Goal: Check status: Check status

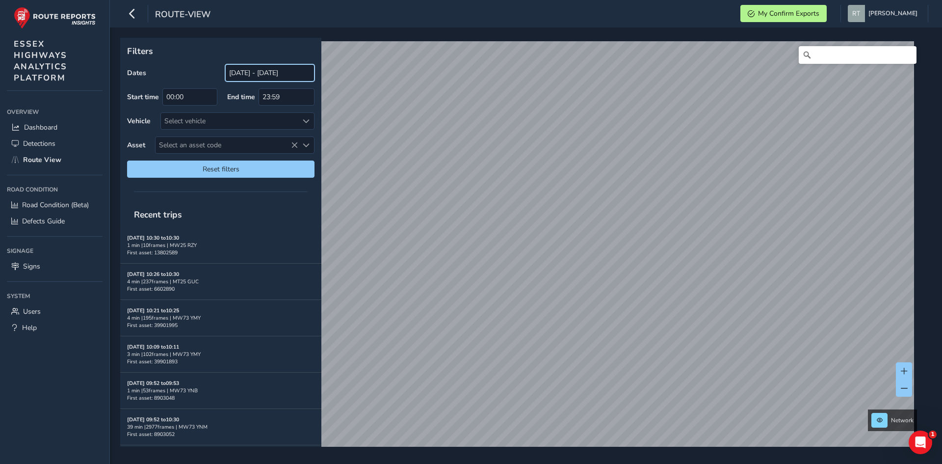
click at [237, 71] on input "[DATE] - [DATE]" at bounding box center [269, 72] width 89 height 17
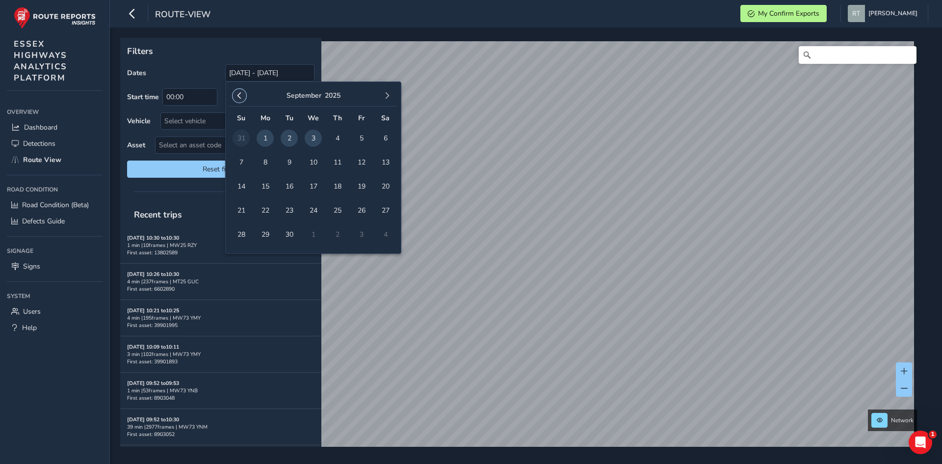
click at [240, 95] on span "button" at bounding box center [239, 95] width 7 height 7
click at [241, 95] on span "button" at bounding box center [239, 95] width 7 height 7
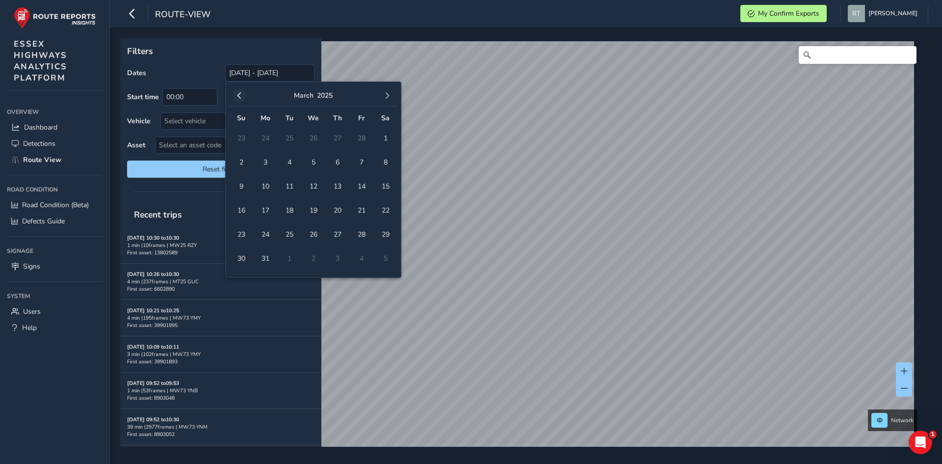
click at [241, 94] on span "button" at bounding box center [239, 95] width 7 height 7
click at [384, 139] on span "1" at bounding box center [385, 138] width 17 height 17
click at [387, 97] on span "button" at bounding box center [387, 95] width 7 height 7
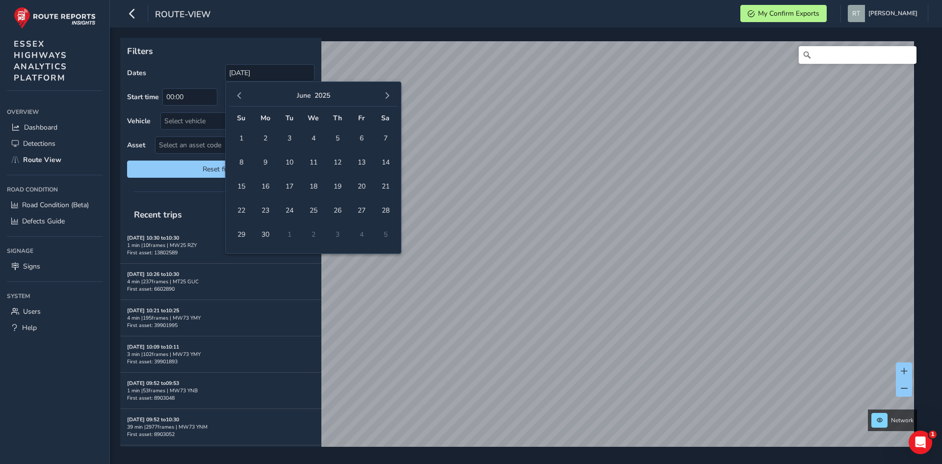
click at [387, 97] on span "button" at bounding box center [387, 95] width 7 height 7
click at [392, 92] on button "button" at bounding box center [387, 96] width 14 height 14
click at [383, 184] on span "20" at bounding box center [385, 186] width 17 height 17
type input "01/02/2025 - 20/09/2025"
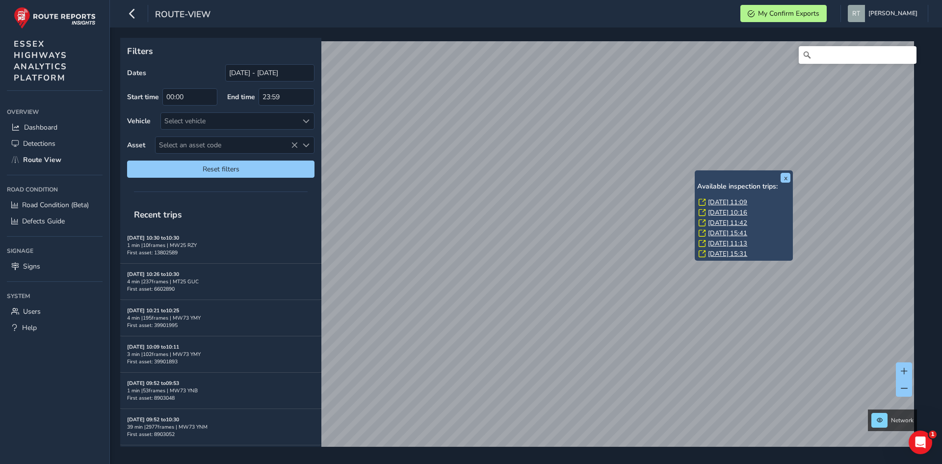
click at [739, 201] on link "Thu, 3 Jul, 11:09" at bounding box center [727, 202] width 39 height 9
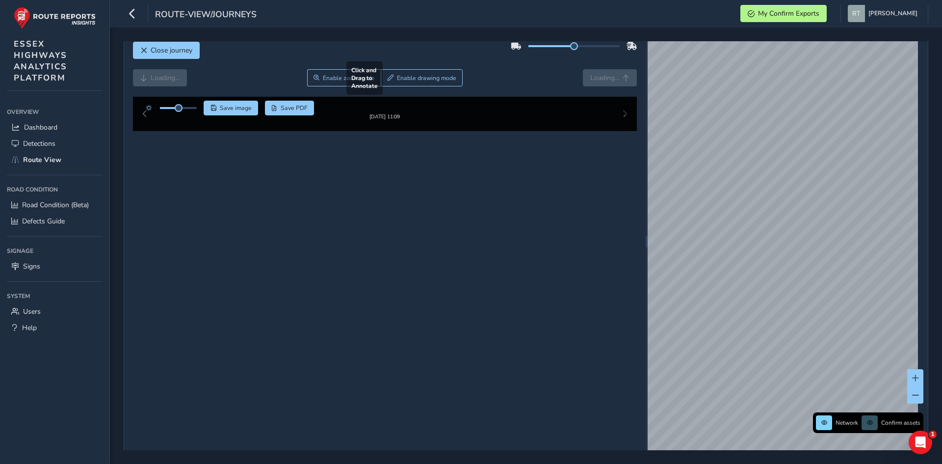
scroll to position [16, 0]
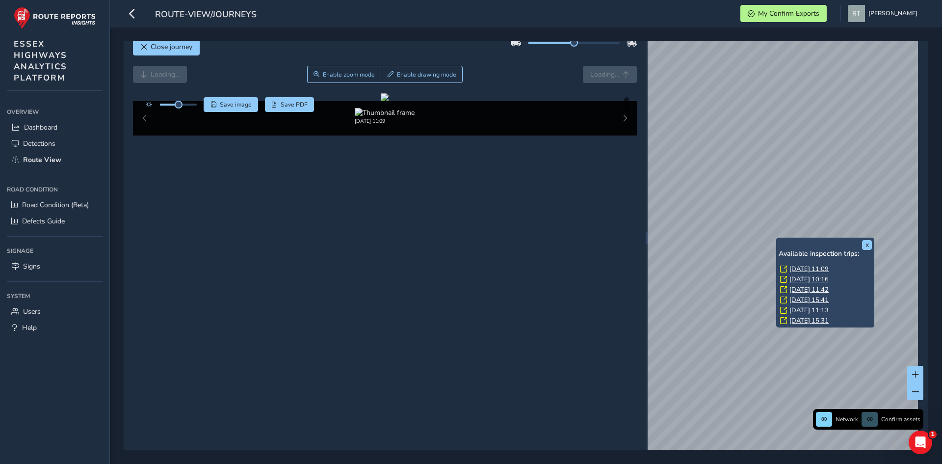
click at [779, 239] on div "x Available inspection trips: Thu, 3 Jul, 11:09 Thu, 29 May, 10:16 Tue, 27 May,…" at bounding box center [825, 282] width 98 height 90
click at [816, 268] on link "Thu, 3 Jul, 11:09" at bounding box center [809, 268] width 39 height 9
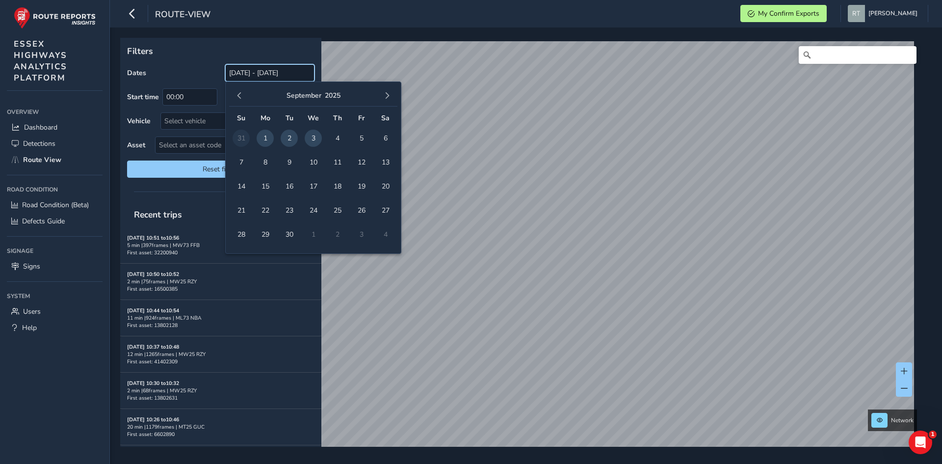
click at [264, 72] on input "[DATE] - [DATE]" at bounding box center [269, 72] width 89 height 17
click at [237, 103] on div "September 2025" at bounding box center [313, 95] width 168 height 21
click at [240, 98] on span "button" at bounding box center [239, 95] width 7 height 7
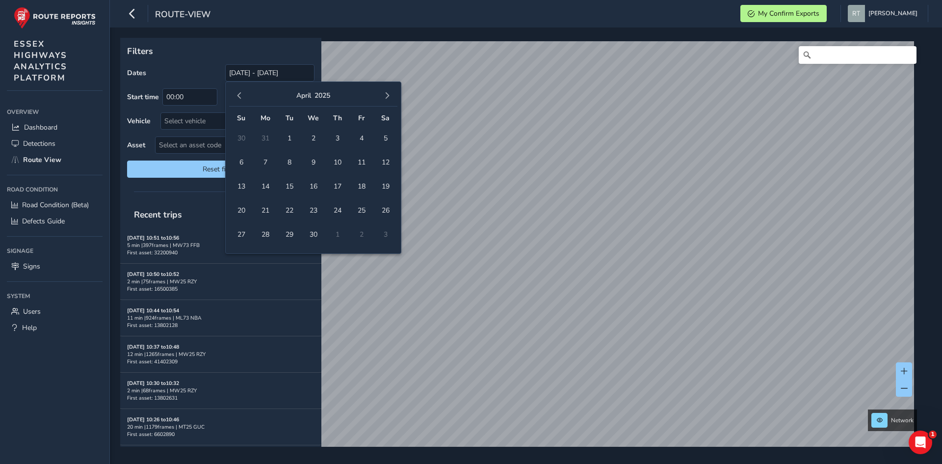
click at [240, 98] on span "button" at bounding box center [239, 95] width 7 height 7
click at [318, 135] on span "1" at bounding box center [313, 138] width 17 height 17
click at [387, 98] on span "button" at bounding box center [387, 95] width 7 height 7
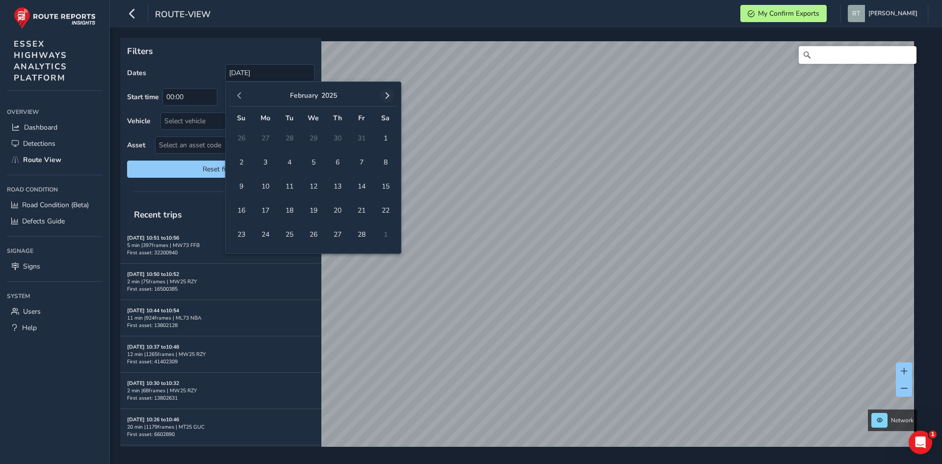
click at [388, 99] on span "button" at bounding box center [387, 95] width 7 height 7
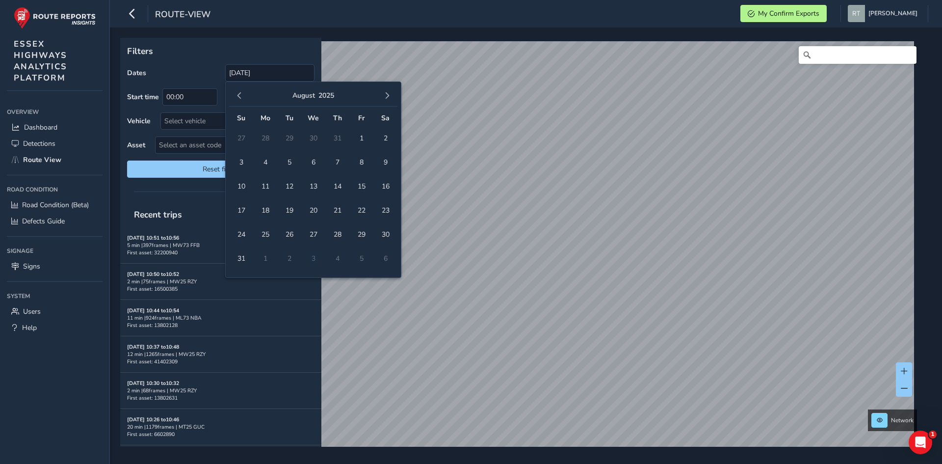
click at [388, 99] on span "button" at bounding box center [387, 95] width 7 height 7
click at [385, 138] on span "4" at bounding box center [385, 138] width 17 height 17
type input "01/01/2025 - 04/10/2025"
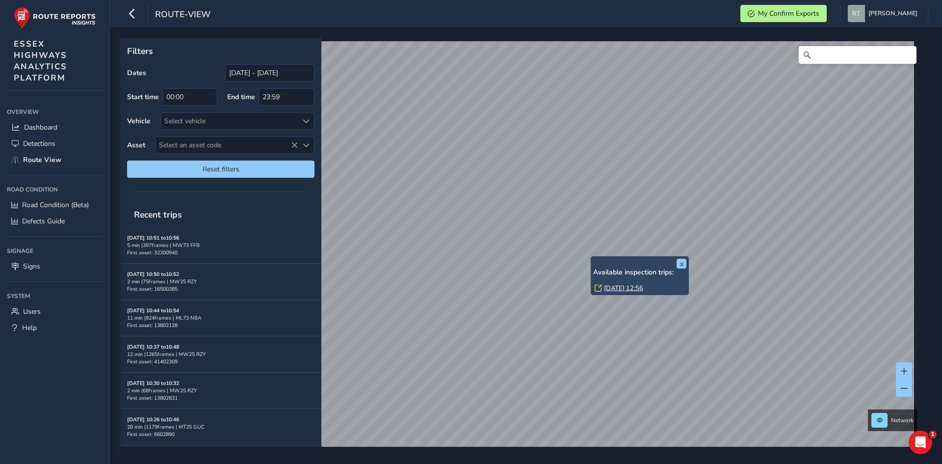
click at [609, 287] on link "Tue, 22 Apr, 12:56" at bounding box center [623, 288] width 39 height 9
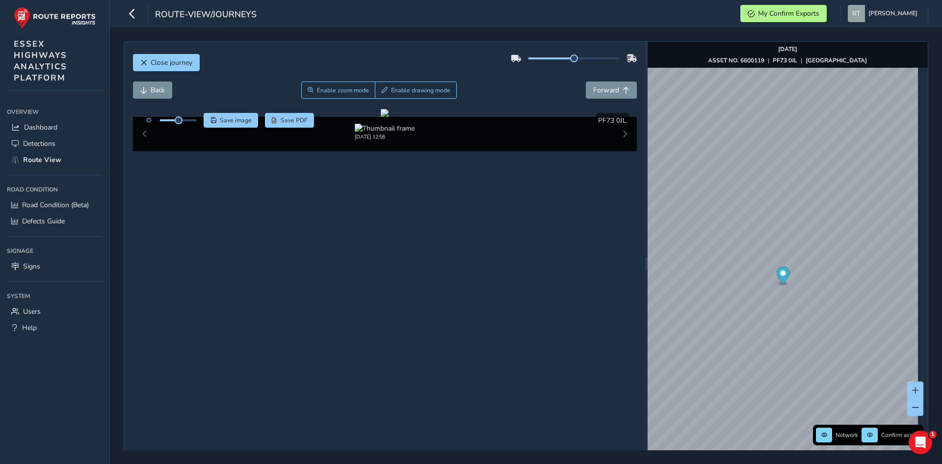
click at [780, 274] on circle "Map marker" at bounding box center [782, 272] width 5 height 5
drag, startPoint x: 573, startPoint y: 282, endPoint x: 561, endPoint y: 273, distance: 15.1
click at [389, 117] on div at bounding box center [385, 113] width 8 height 8
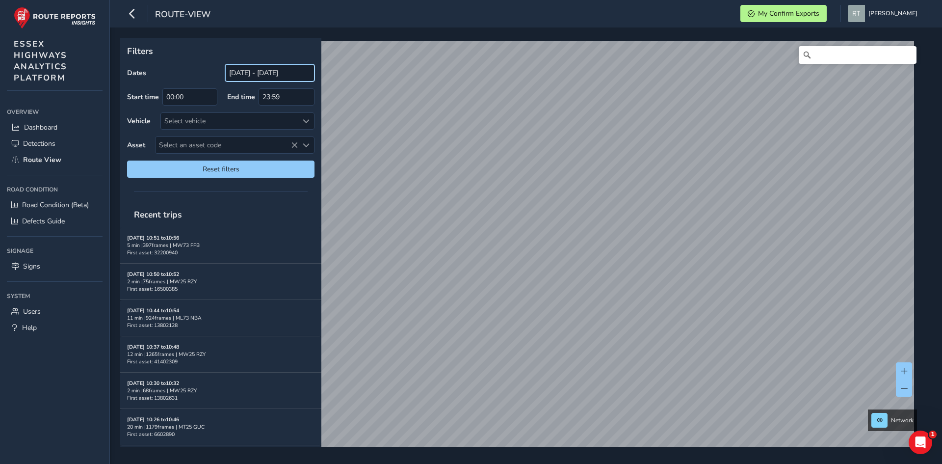
click at [263, 72] on input "[DATE] - [DATE]" at bounding box center [269, 72] width 89 height 17
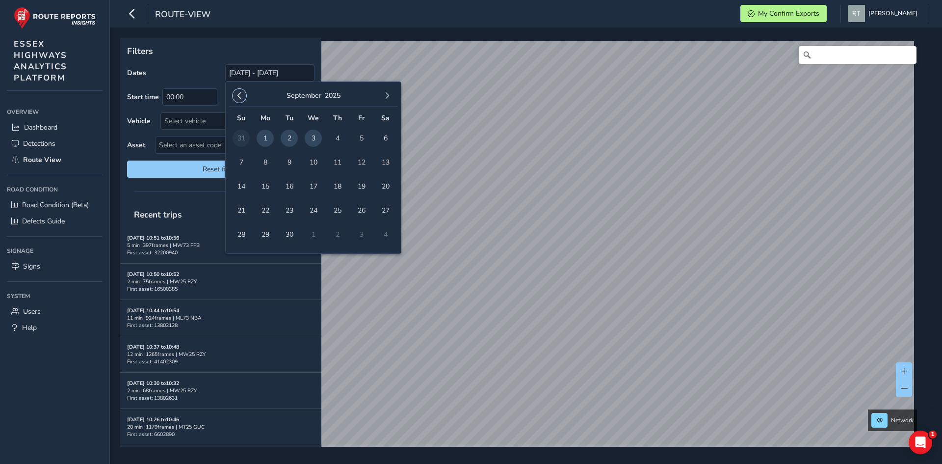
click at [236, 96] on span "button" at bounding box center [239, 95] width 7 height 7
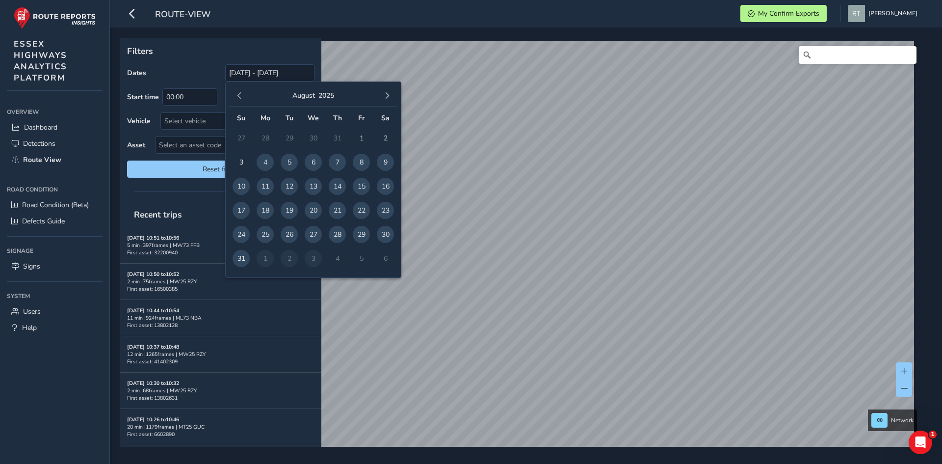
click at [236, 96] on span "button" at bounding box center [239, 95] width 7 height 7
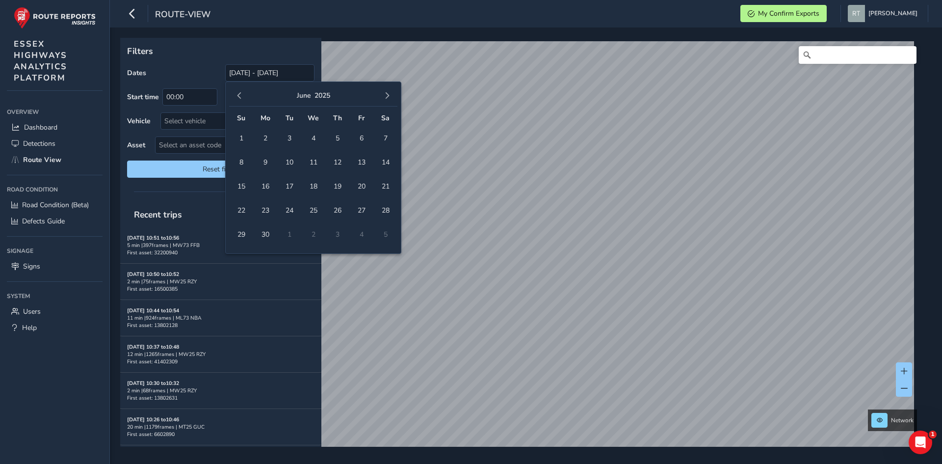
click at [236, 96] on span "button" at bounding box center [239, 95] width 7 height 7
click at [314, 138] on span "1" at bounding box center [313, 138] width 17 height 17
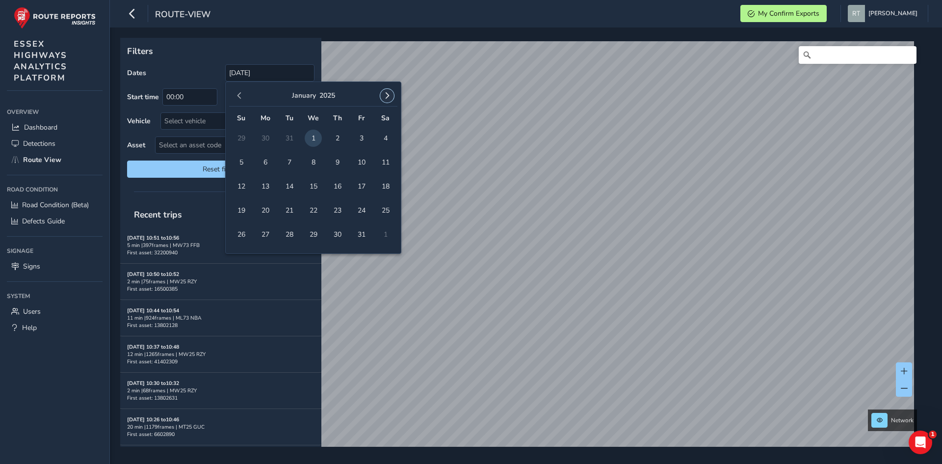
click at [390, 96] on span "button" at bounding box center [387, 95] width 7 height 7
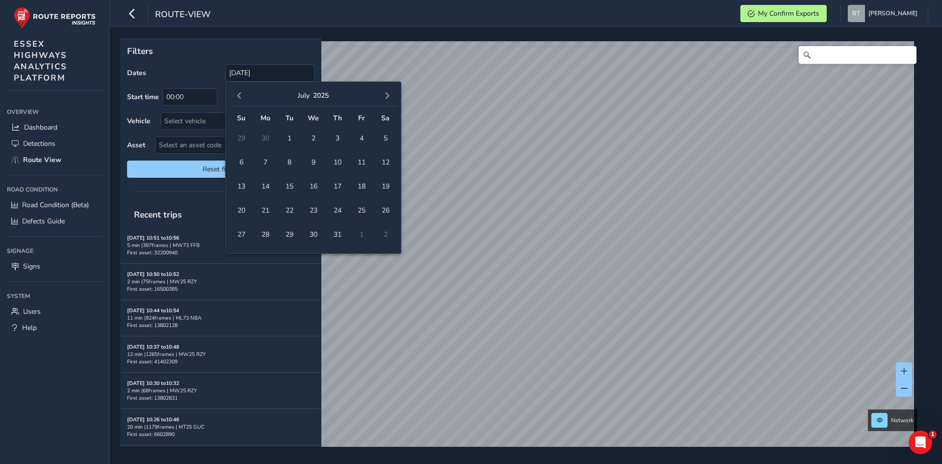
click at [390, 96] on span "button" at bounding box center [387, 95] width 7 height 7
click at [238, 98] on span "button" at bounding box center [239, 95] width 7 height 7
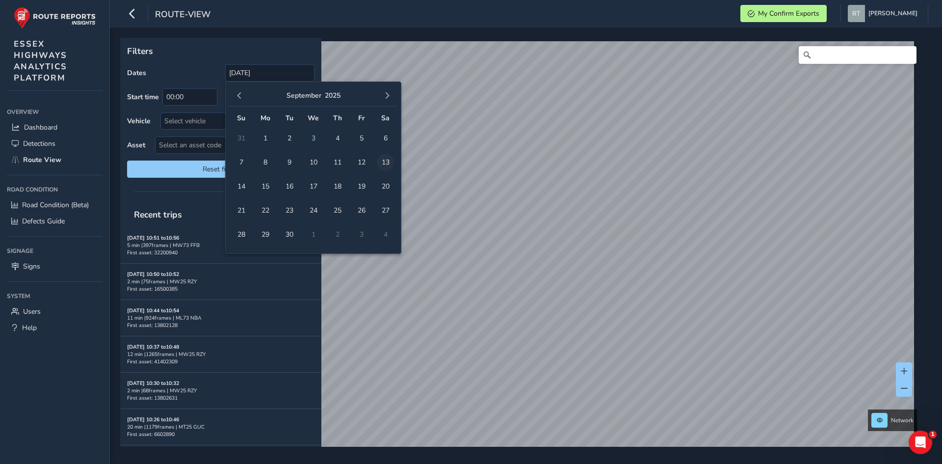
click at [385, 167] on span "13" at bounding box center [385, 162] width 17 height 17
type input "01/01/2025 - 13/09/2025"
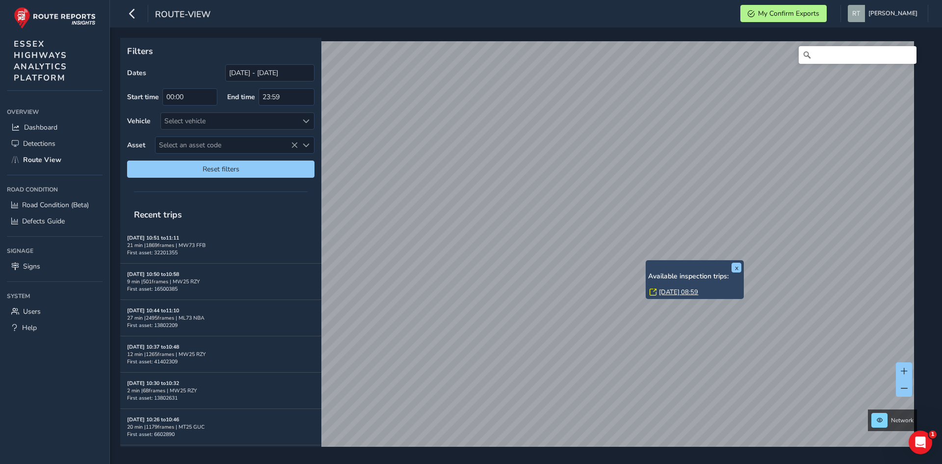
click at [675, 292] on link "[DATE] 08:59" at bounding box center [678, 292] width 39 height 9
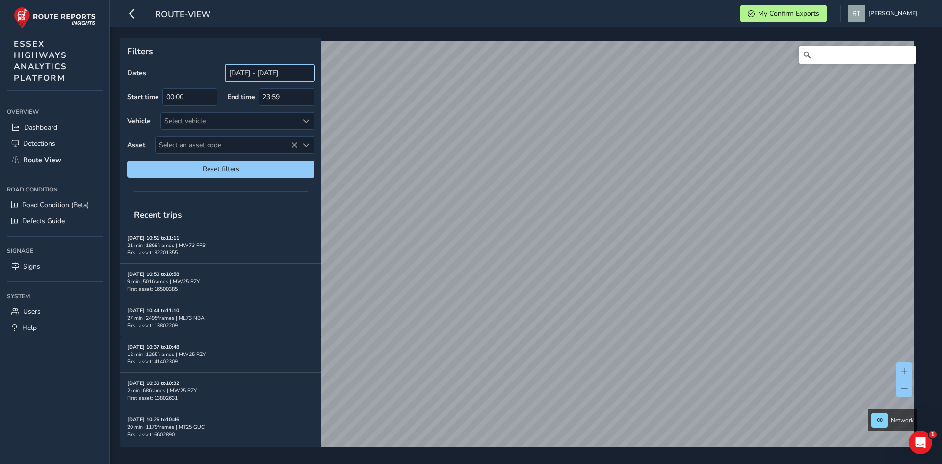
click at [257, 74] on input "[DATE] - [DATE]" at bounding box center [269, 72] width 89 height 17
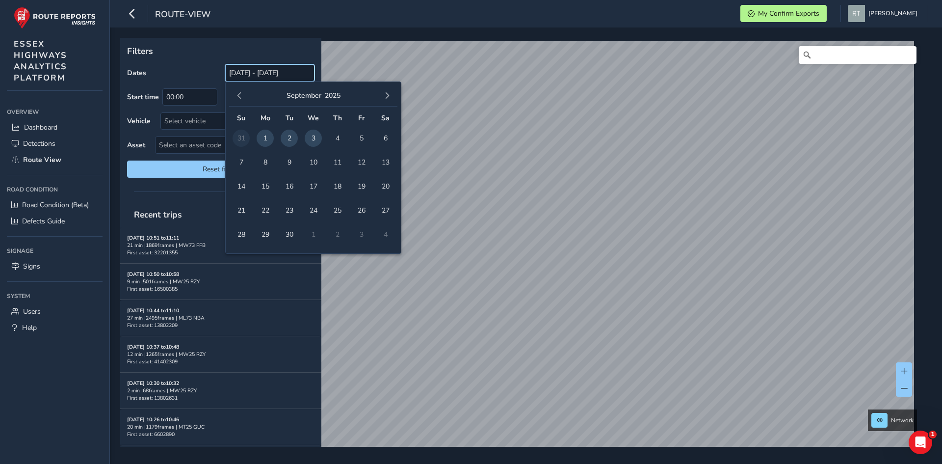
click at [230, 75] on input "[DATE] - [DATE]" at bounding box center [269, 72] width 89 height 17
click at [238, 94] on span "button" at bounding box center [239, 95] width 7 height 7
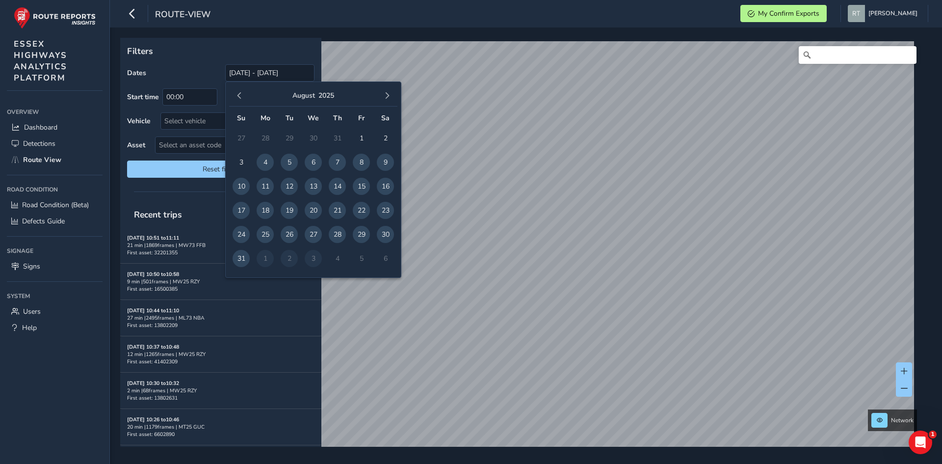
click at [238, 94] on span "button" at bounding box center [239, 95] width 7 height 7
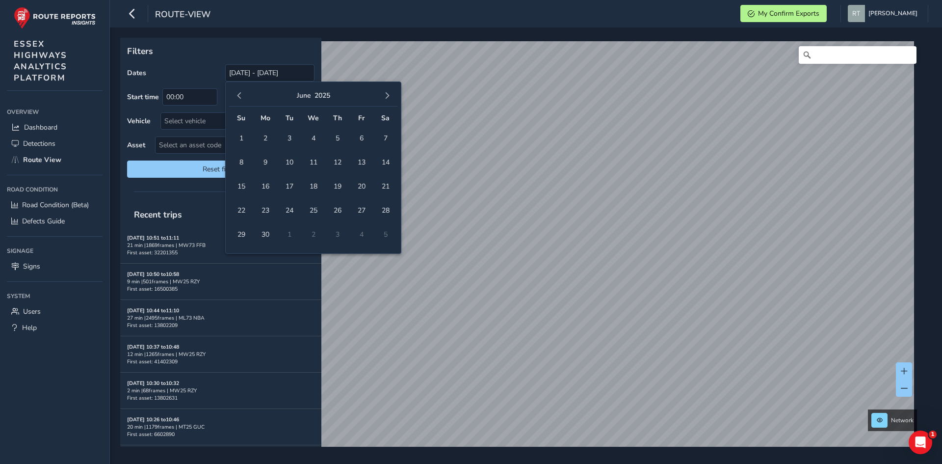
click at [238, 94] on span "button" at bounding box center [239, 95] width 7 height 7
click at [311, 138] on span "1" at bounding box center [313, 138] width 17 height 17
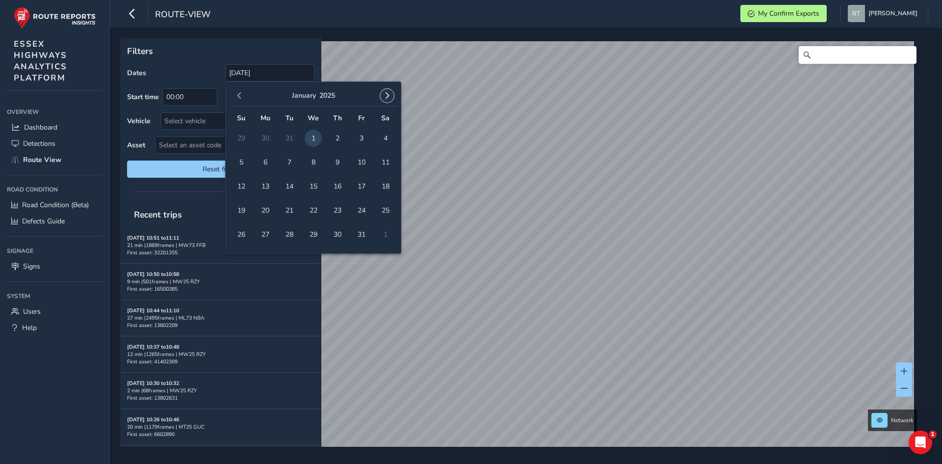
click at [388, 95] on span "button" at bounding box center [387, 95] width 7 height 7
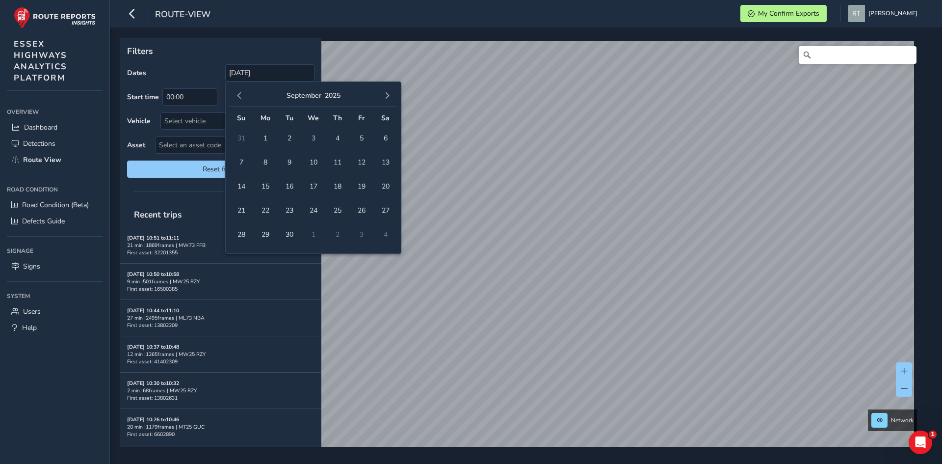
click at [388, 95] on span "button" at bounding box center [387, 95] width 7 height 7
click at [386, 134] on span "1" at bounding box center [385, 138] width 17 height 17
type input "[DATE] - [DATE]"
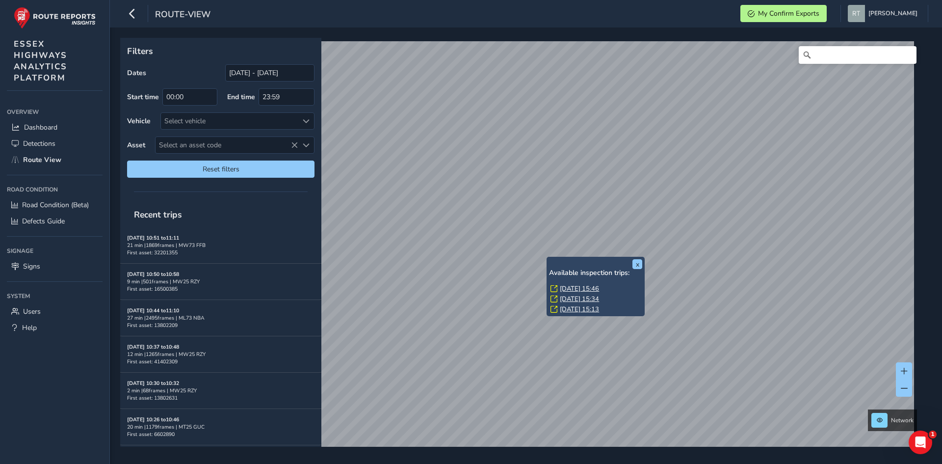
click at [574, 285] on link "[DATE] 15:46" at bounding box center [579, 288] width 39 height 9
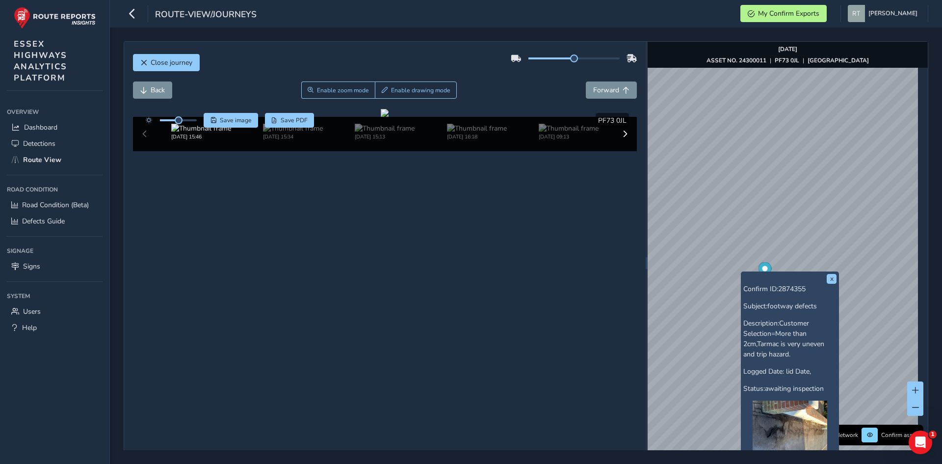
click at [763, 268] on circle "Map marker" at bounding box center [764, 268] width 5 height 5
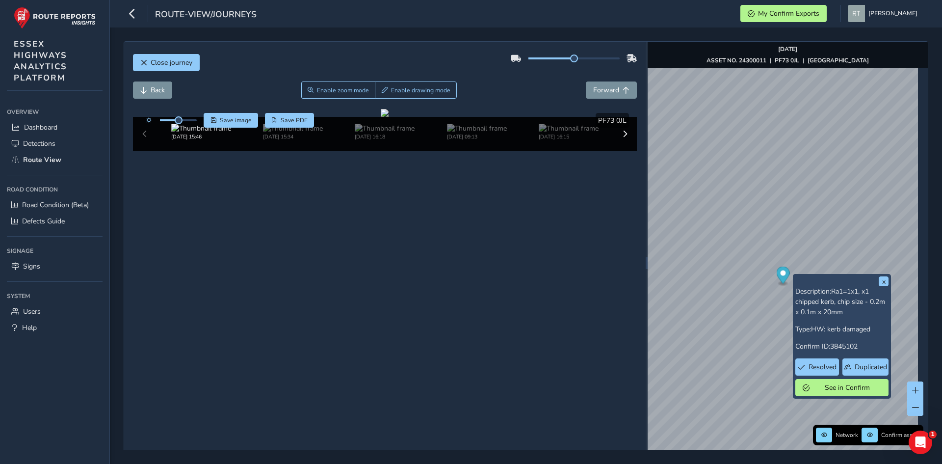
click at [780, 274] on circle "Map marker" at bounding box center [782, 272] width 5 height 5
